Goal: Task Accomplishment & Management: Manage account settings

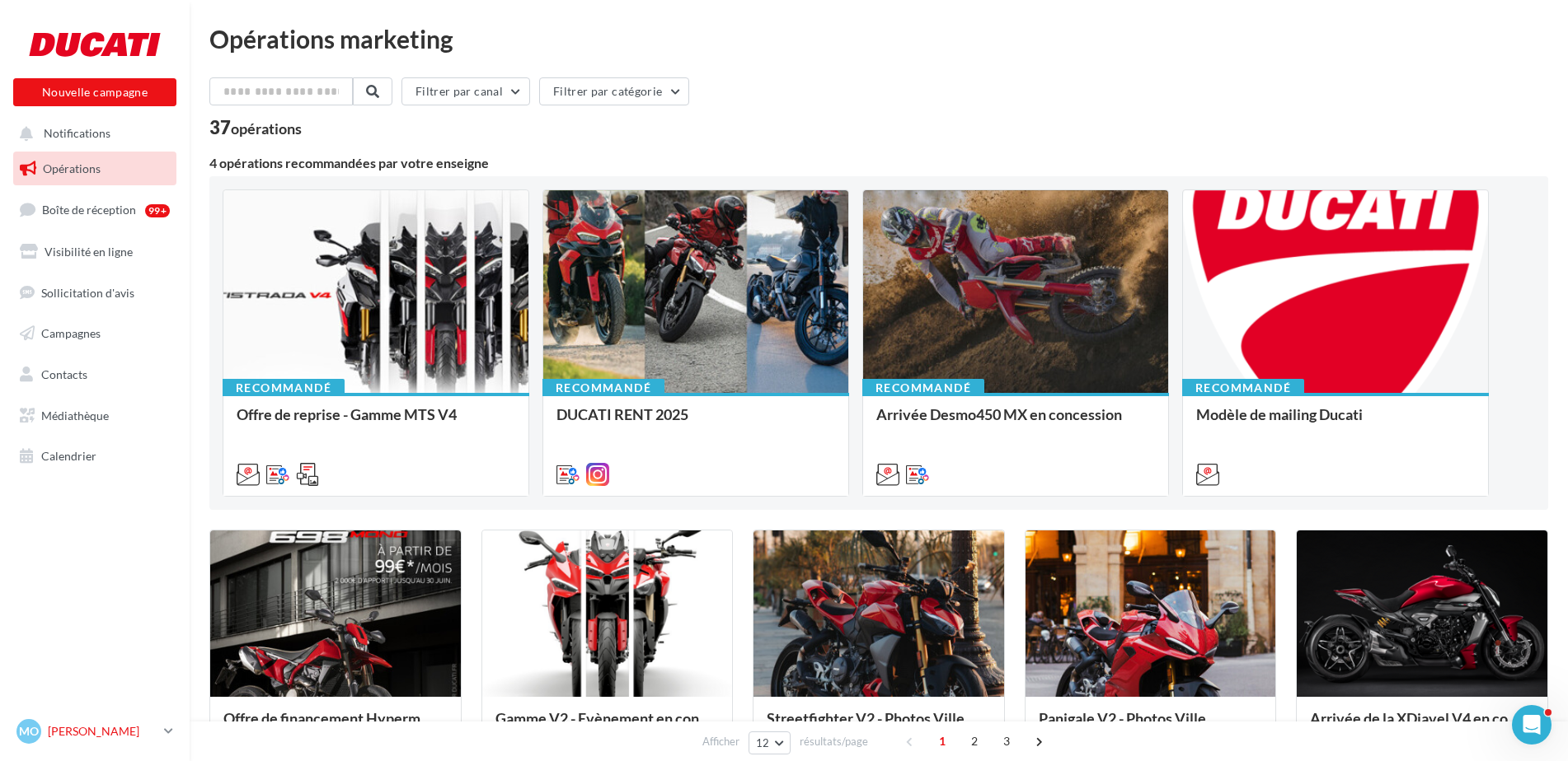
click at [168, 729] on icon at bounding box center [168, 731] width 9 height 14
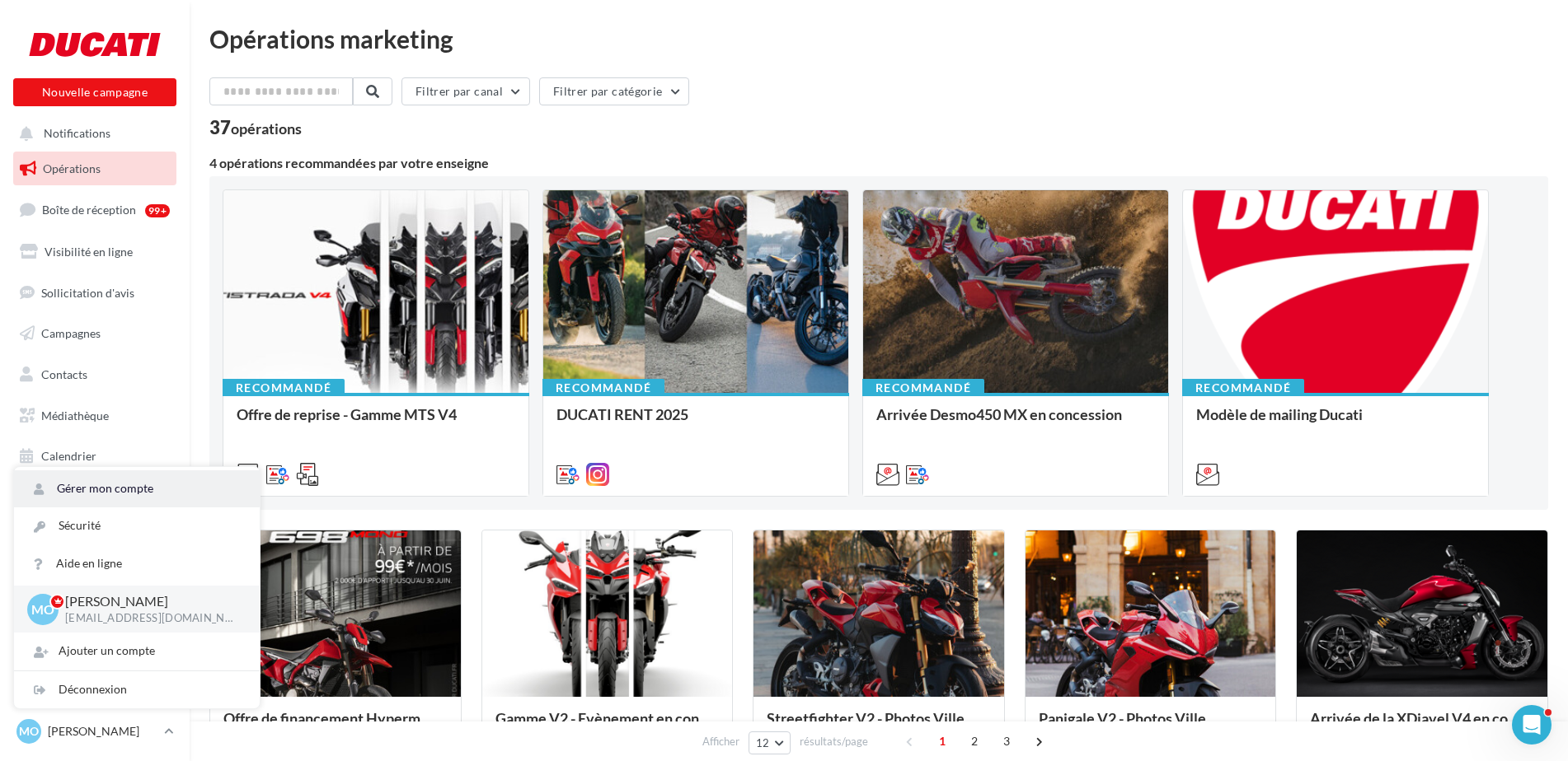
click at [119, 488] on link "Gérer mon compte" at bounding box center [137, 488] width 246 height 37
